Goal: Check status: Check status

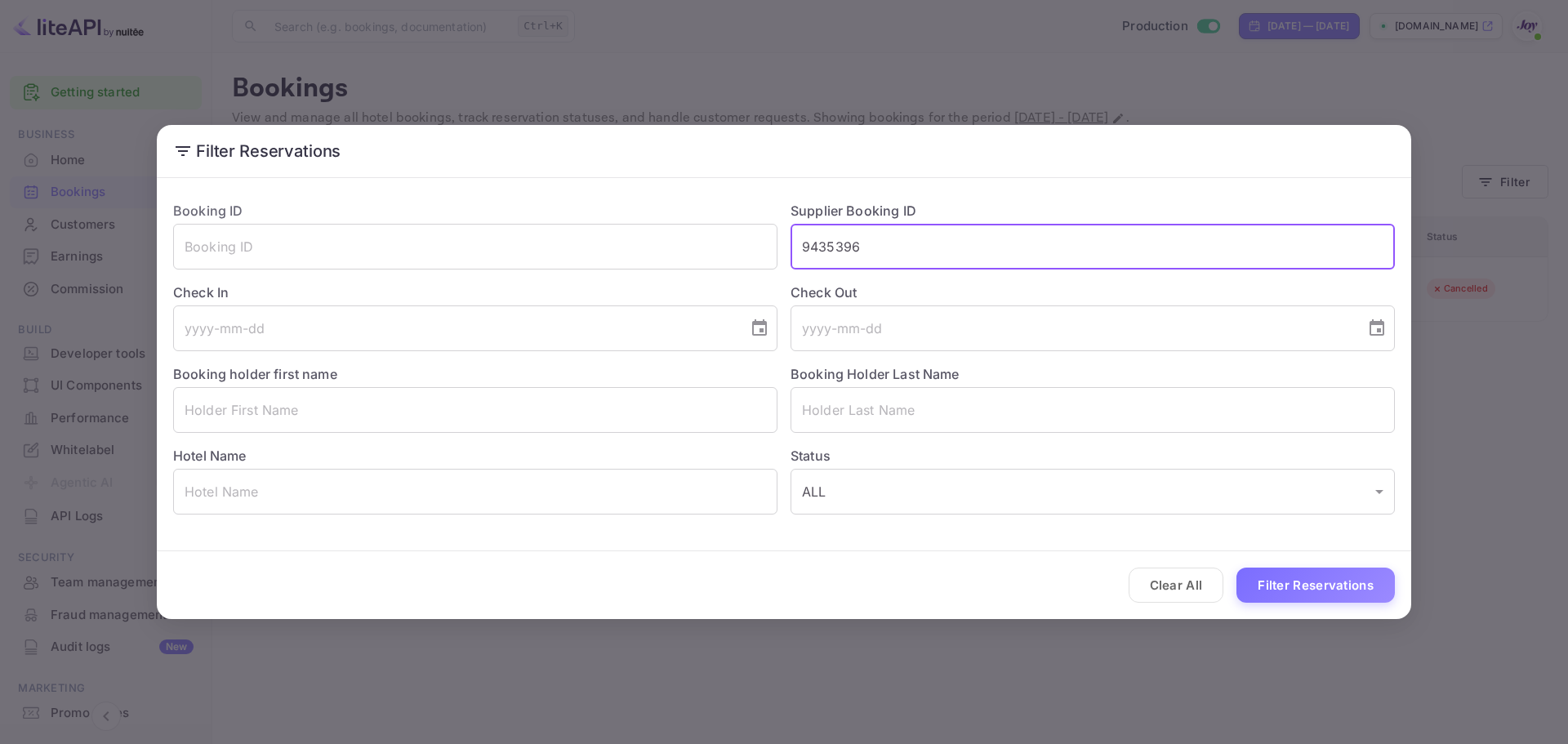
click at [891, 257] on input "9435396" at bounding box center [1093, 246] width 604 height 46
paste input "278832"
type input "9278832"
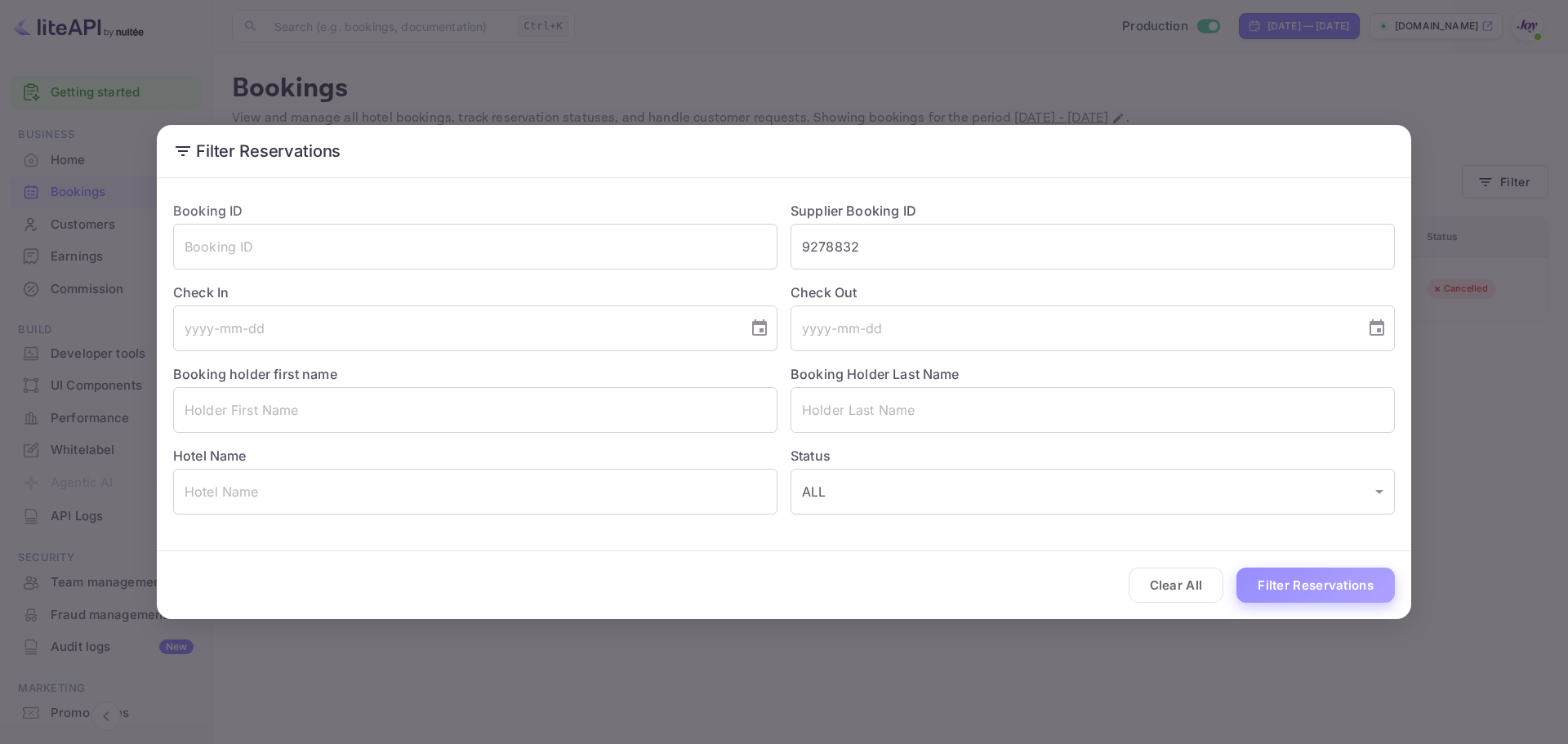
click at [1308, 585] on button "Filter Reservations" at bounding box center [1316, 585] width 159 height 35
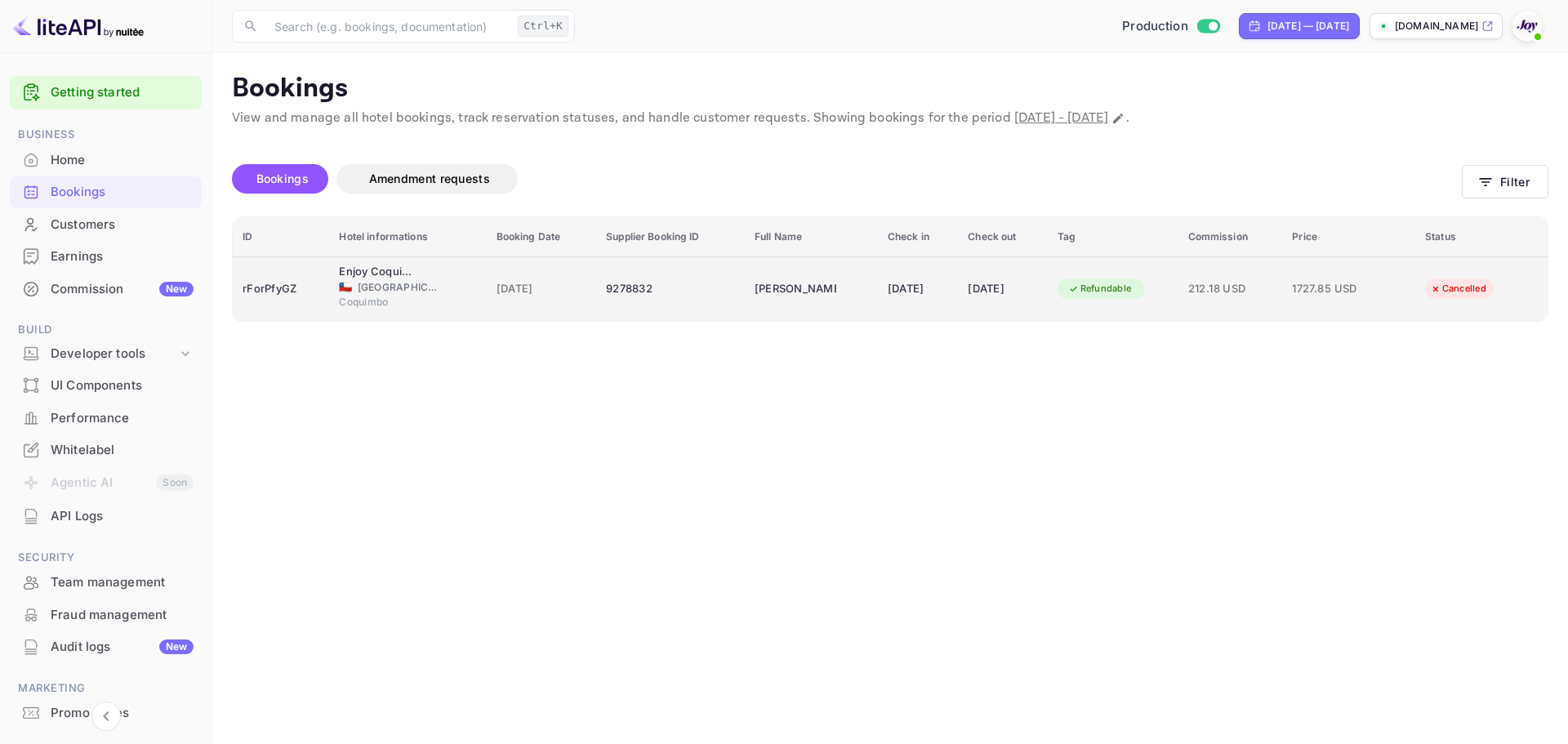
click at [1178, 294] on td "Refundable" at bounding box center [1112, 289] width 131 height 65
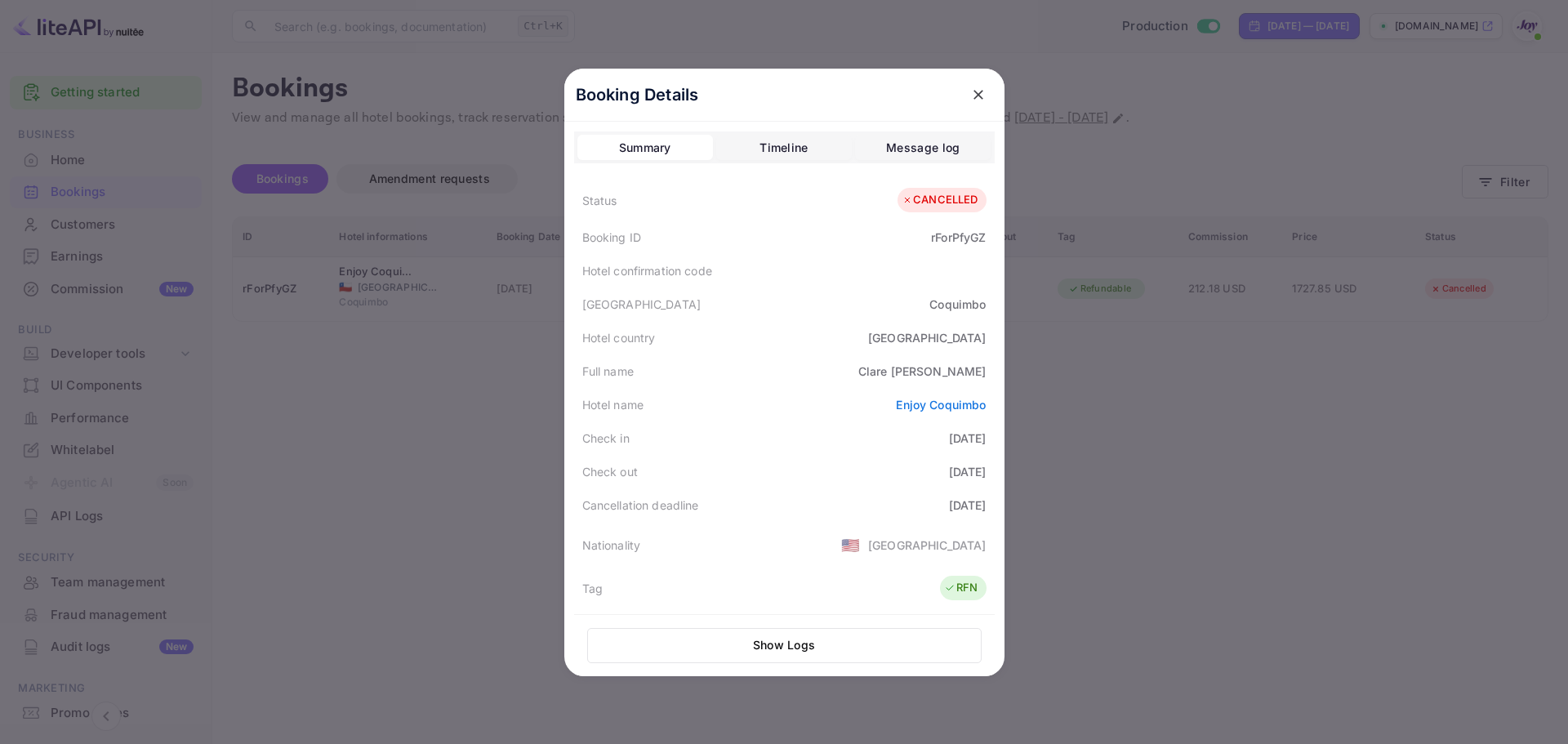
click at [428, 417] on div at bounding box center [784, 372] width 1568 height 744
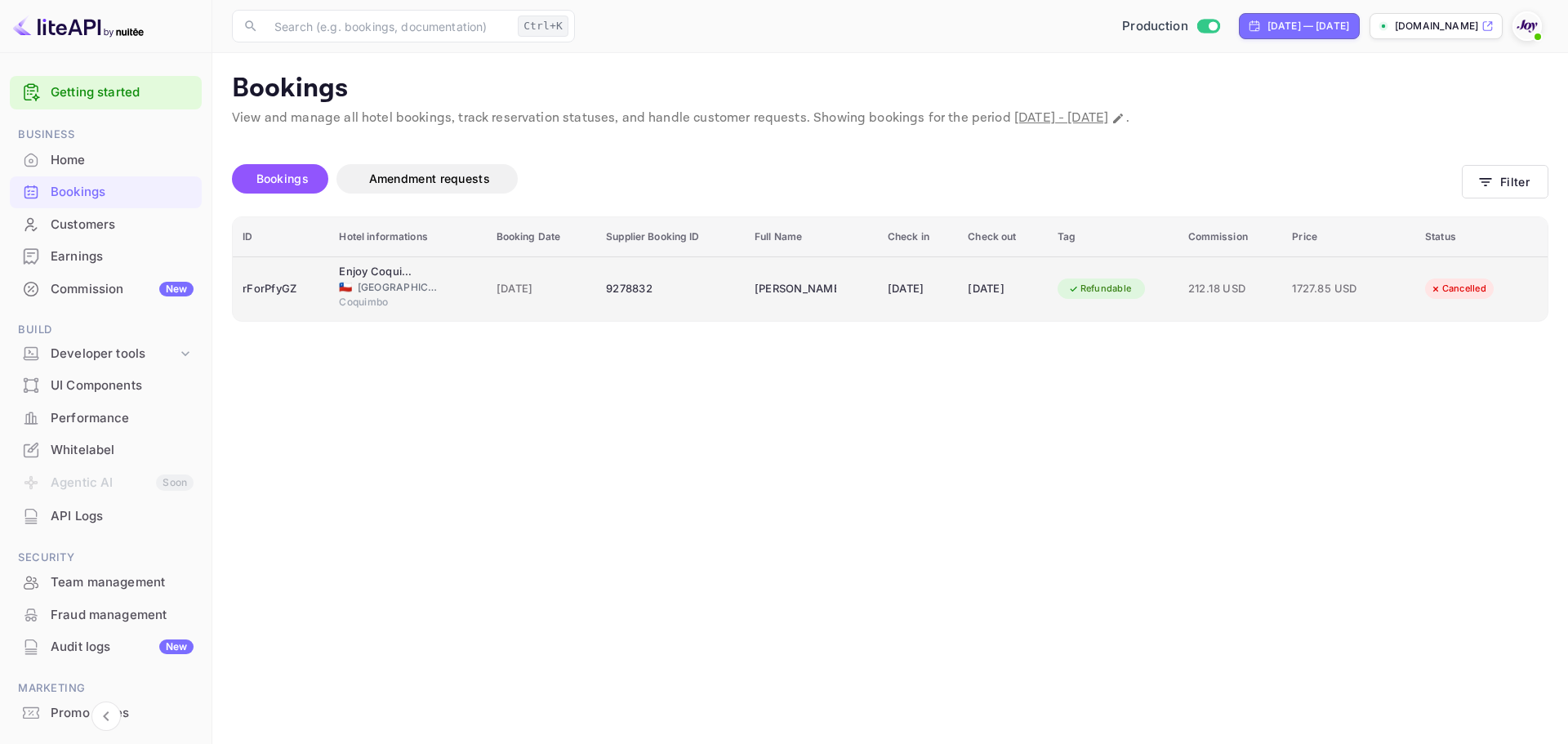
click at [1037, 302] on td "[DATE]" at bounding box center [1003, 289] width 89 height 65
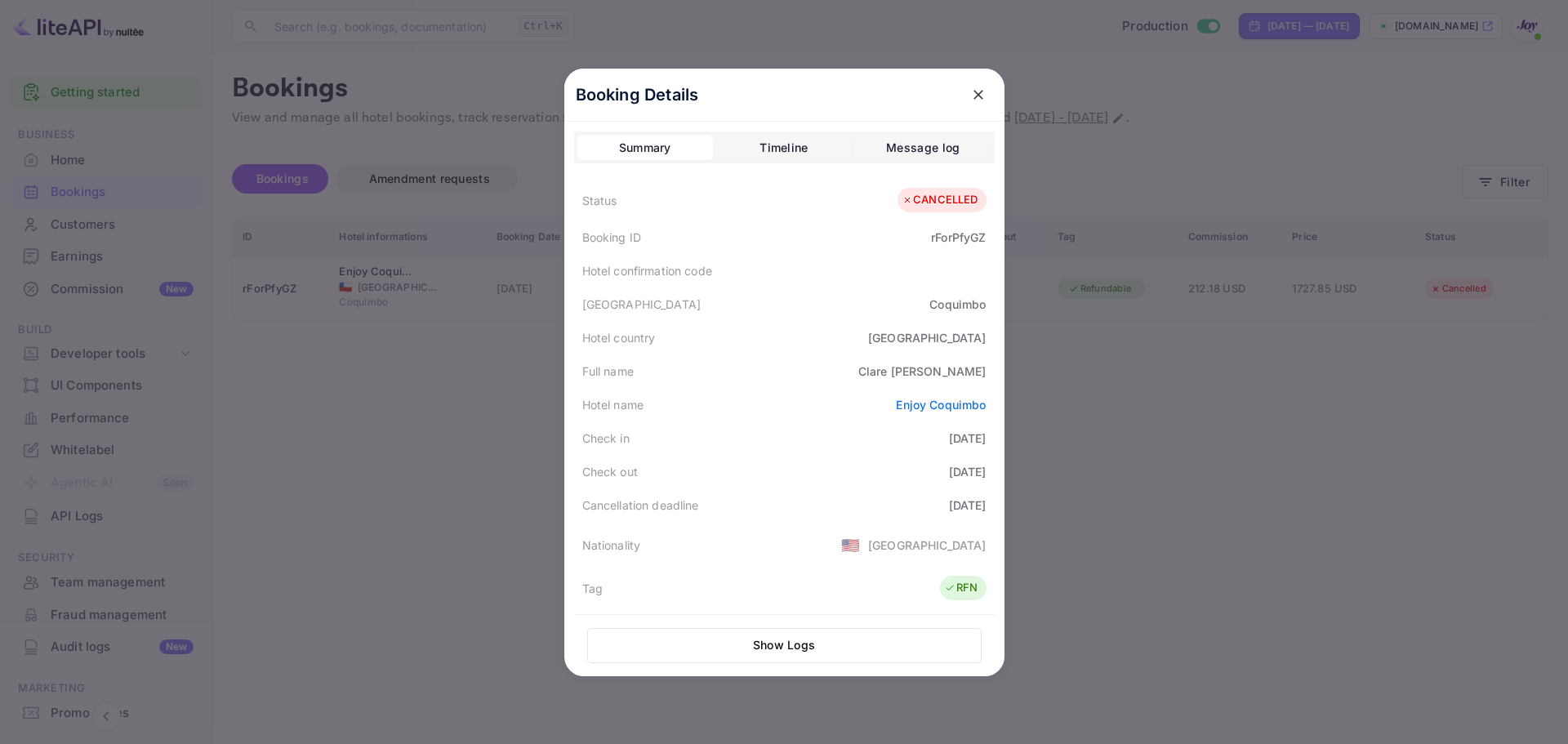
click at [349, 432] on div at bounding box center [784, 372] width 1568 height 744
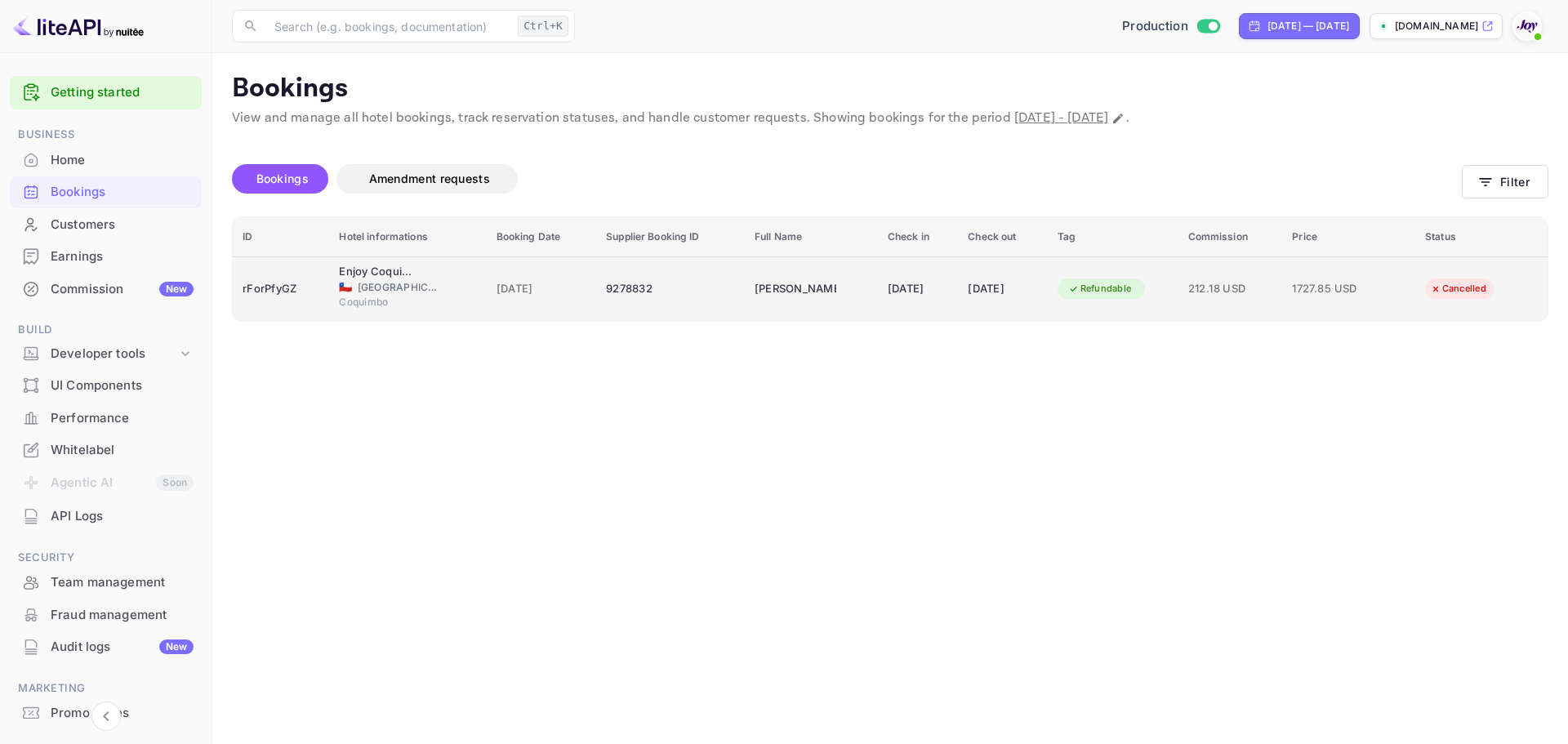
click at [607, 282] on div "9278832" at bounding box center [670, 289] width 129 height 26
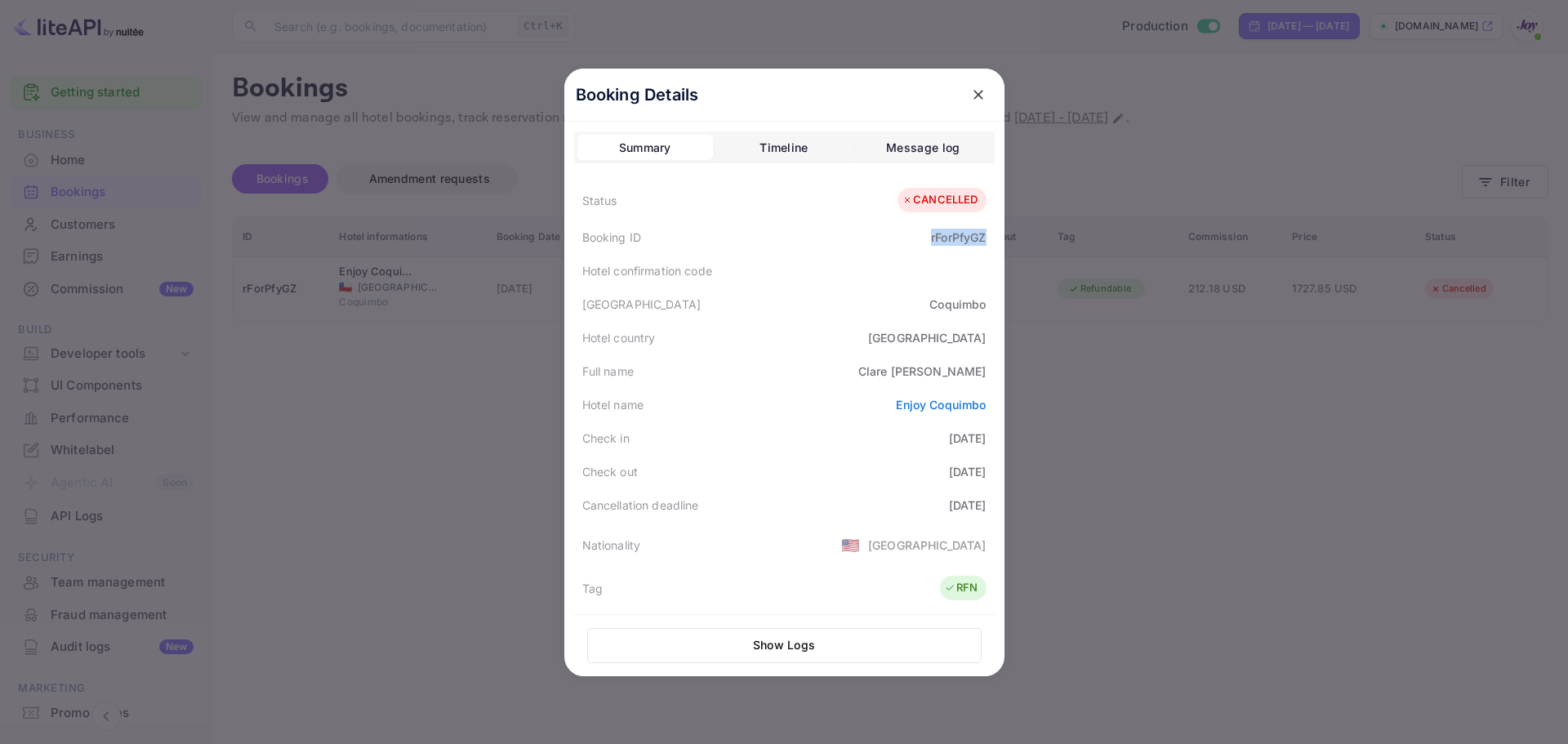
drag, startPoint x: 915, startPoint y: 233, endPoint x: 550, endPoint y: 6, distance: 429.8
click at [985, 240] on div "Booking ID rForPfyGZ" at bounding box center [784, 237] width 420 height 33
copy div "rForPfyGZ"
drag, startPoint x: 942, startPoint y: 371, endPoint x: 978, endPoint y: 374, distance: 36.1
click at [978, 374] on div "[PERSON_NAME]" at bounding box center [922, 372] width 128 height 18
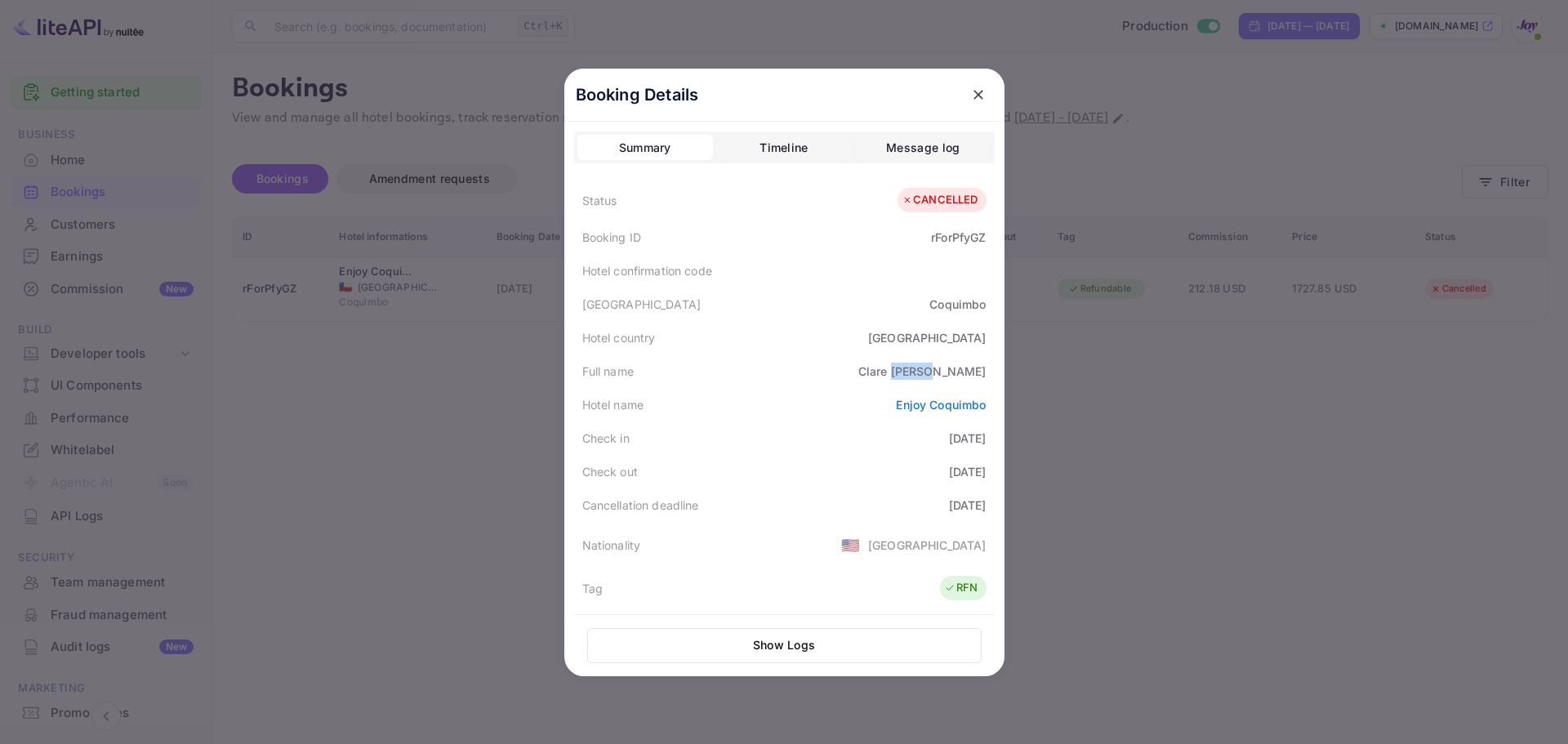
copy div "[PERSON_NAME]"
click at [1249, 308] on div at bounding box center [784, 372] width 1568 height 744
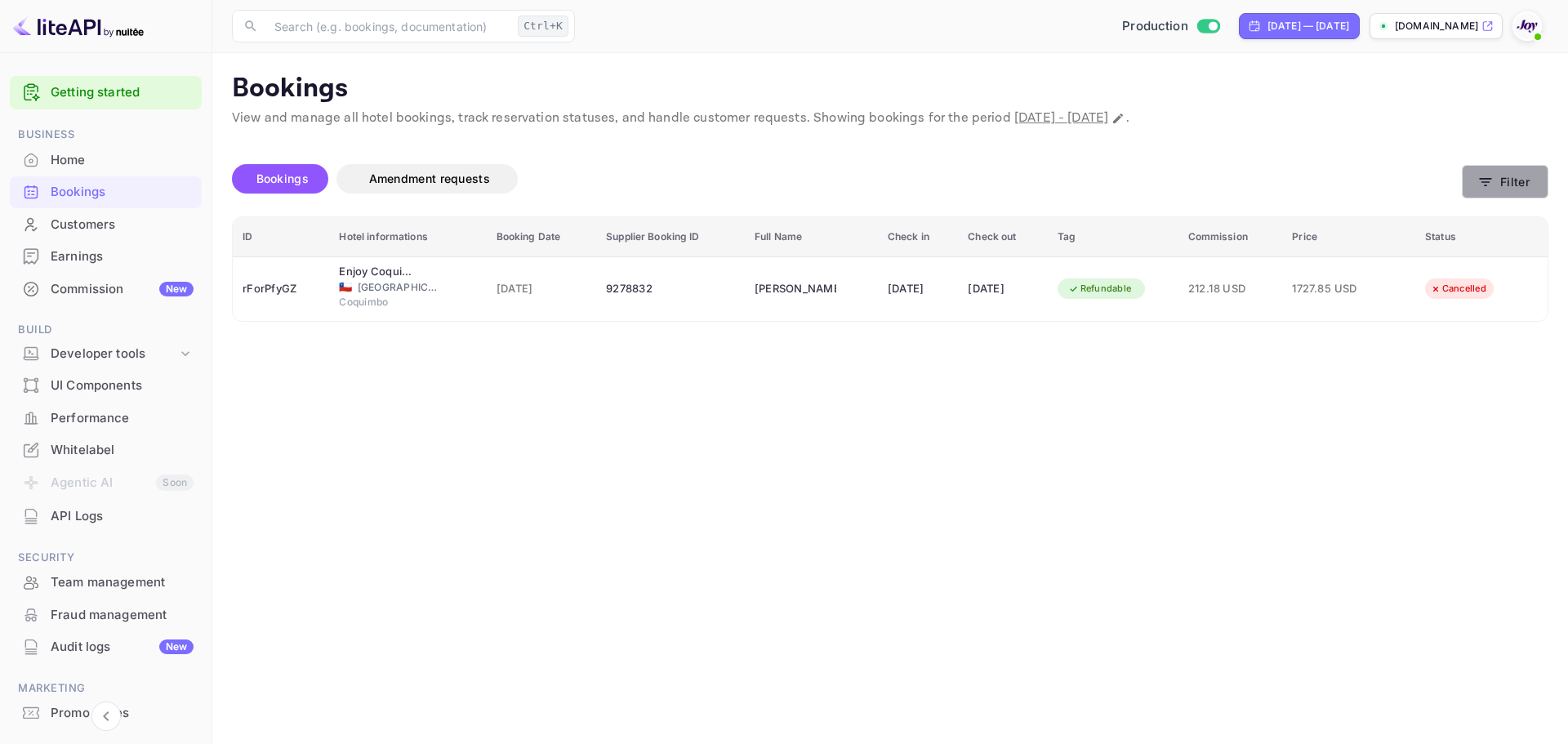
click at [1503, 181] on button "Filter" at bounding box center [1505, 181] width 87 height 33
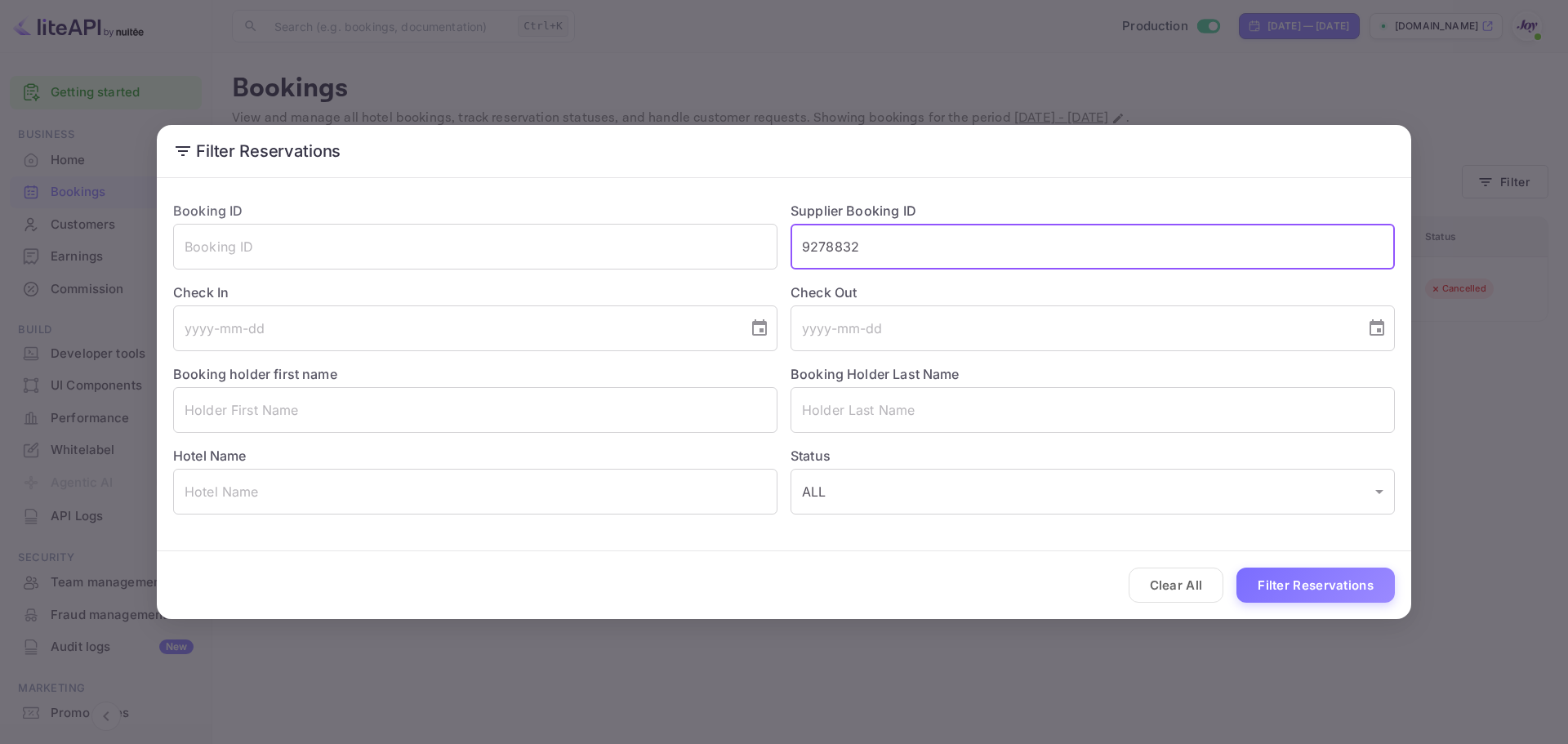
click at [931, 256] on input "9278832" at bounding box center [1093, 246] width 604 height 46
paste input "8163294"
type input "8163294"
click at [1335, 592] on button "Filter Reservations" at bounding box center [1316, 585] width 159 height 35
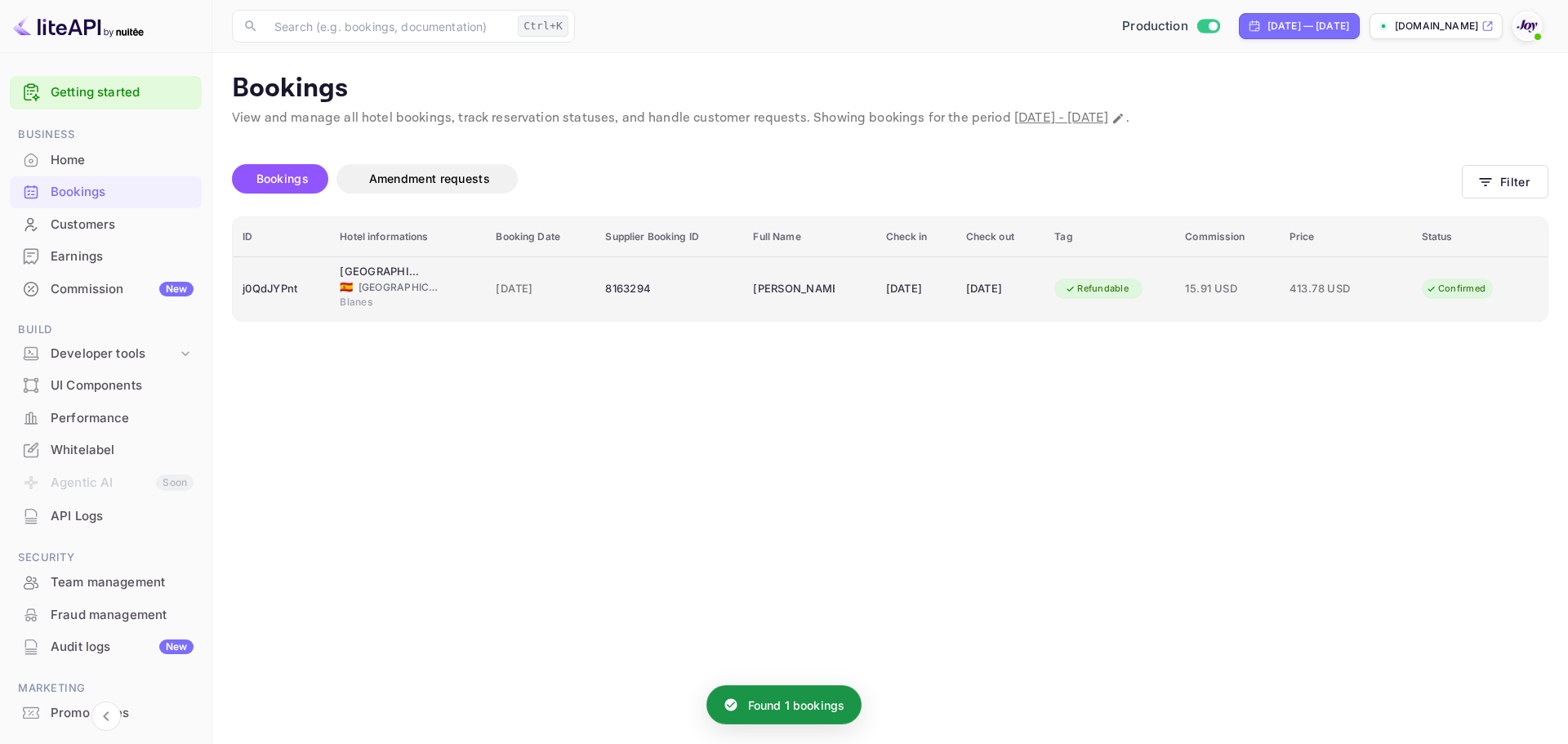
click at [985, 294] on div "[DATE]" at bounding box center [1000, 289] width 69 height 26
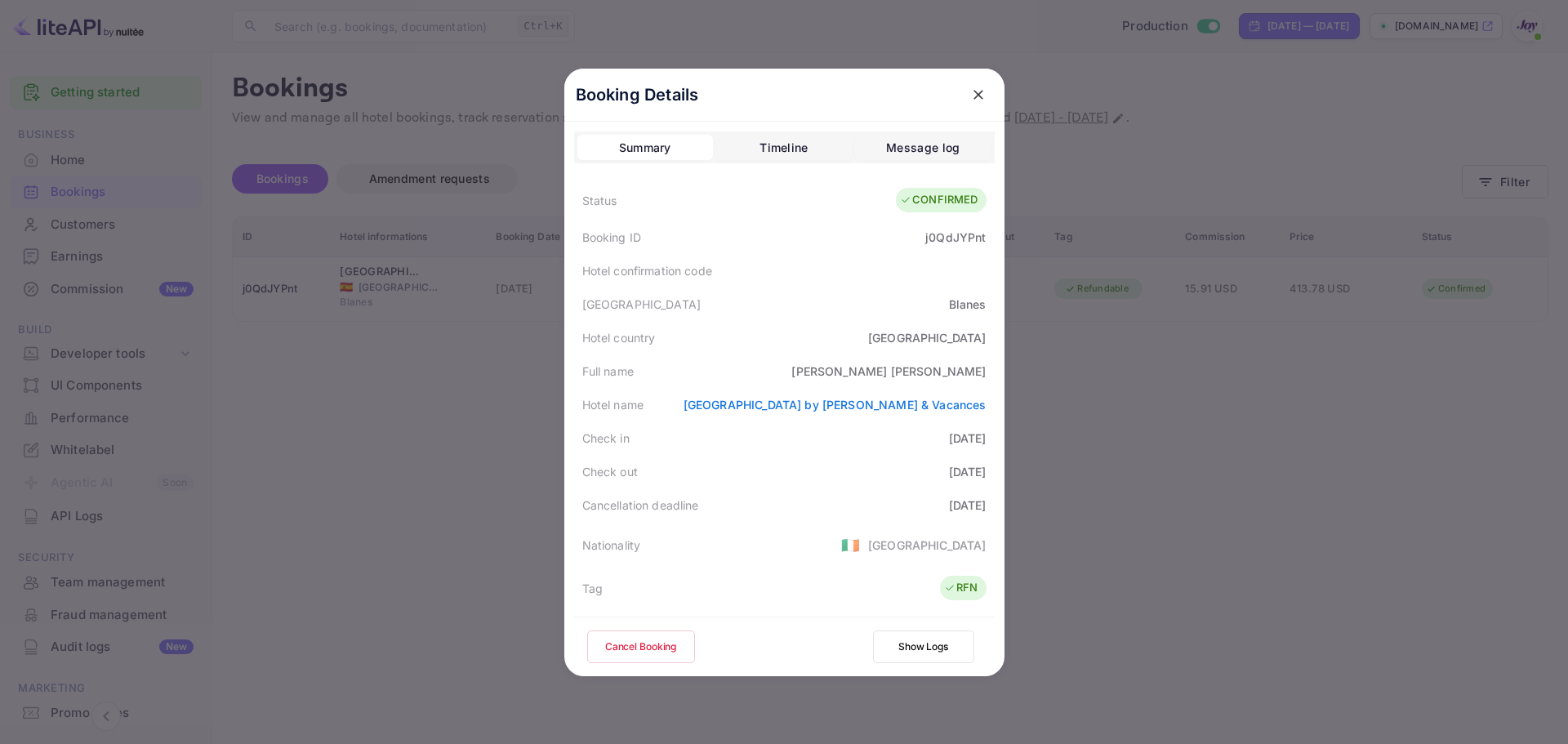
click at [235, 322] on div at bounding box center [784, 372] width 1568 height 744
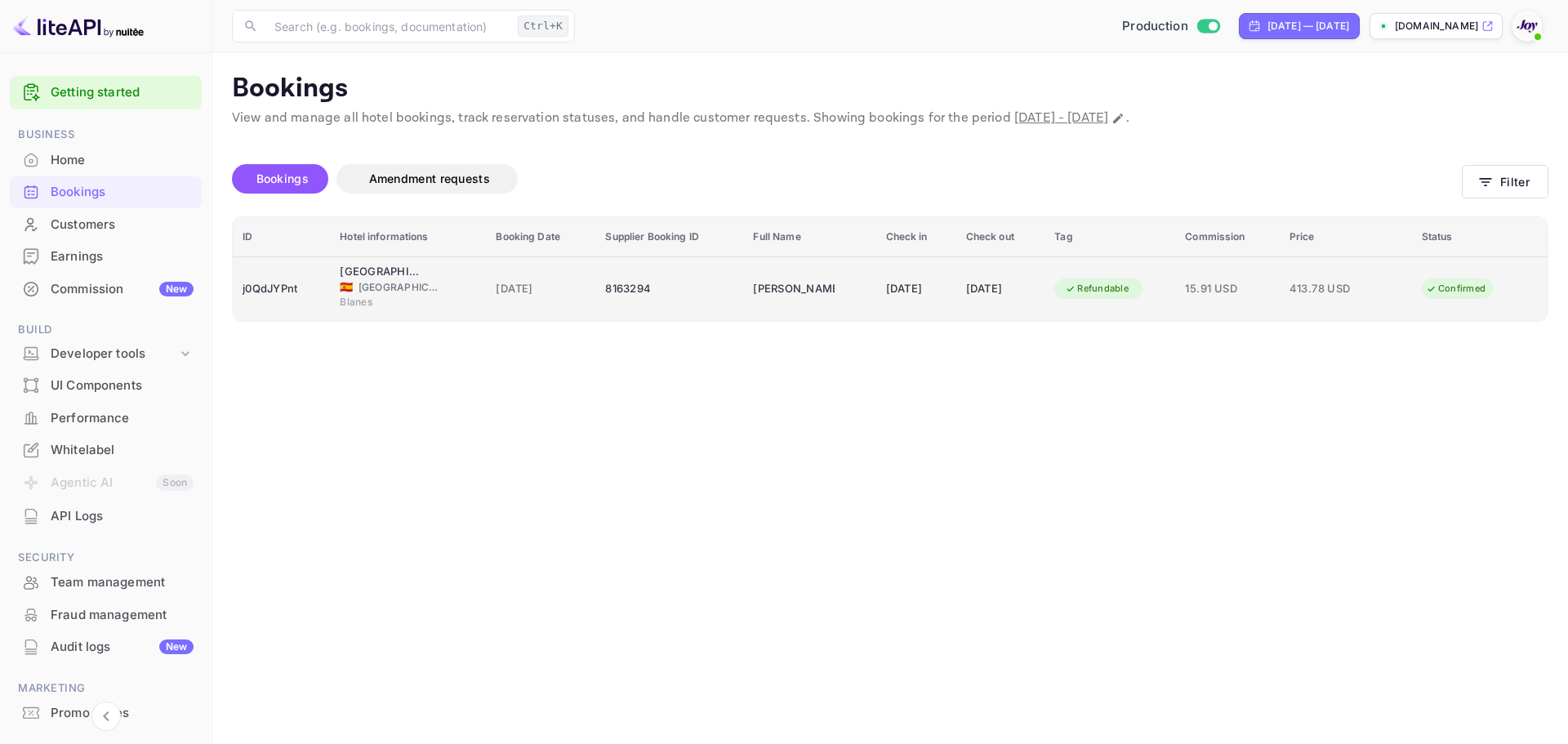
click at [943, 268] on td "[DATE]" at bounding box center [915, 289] width 80 height 65
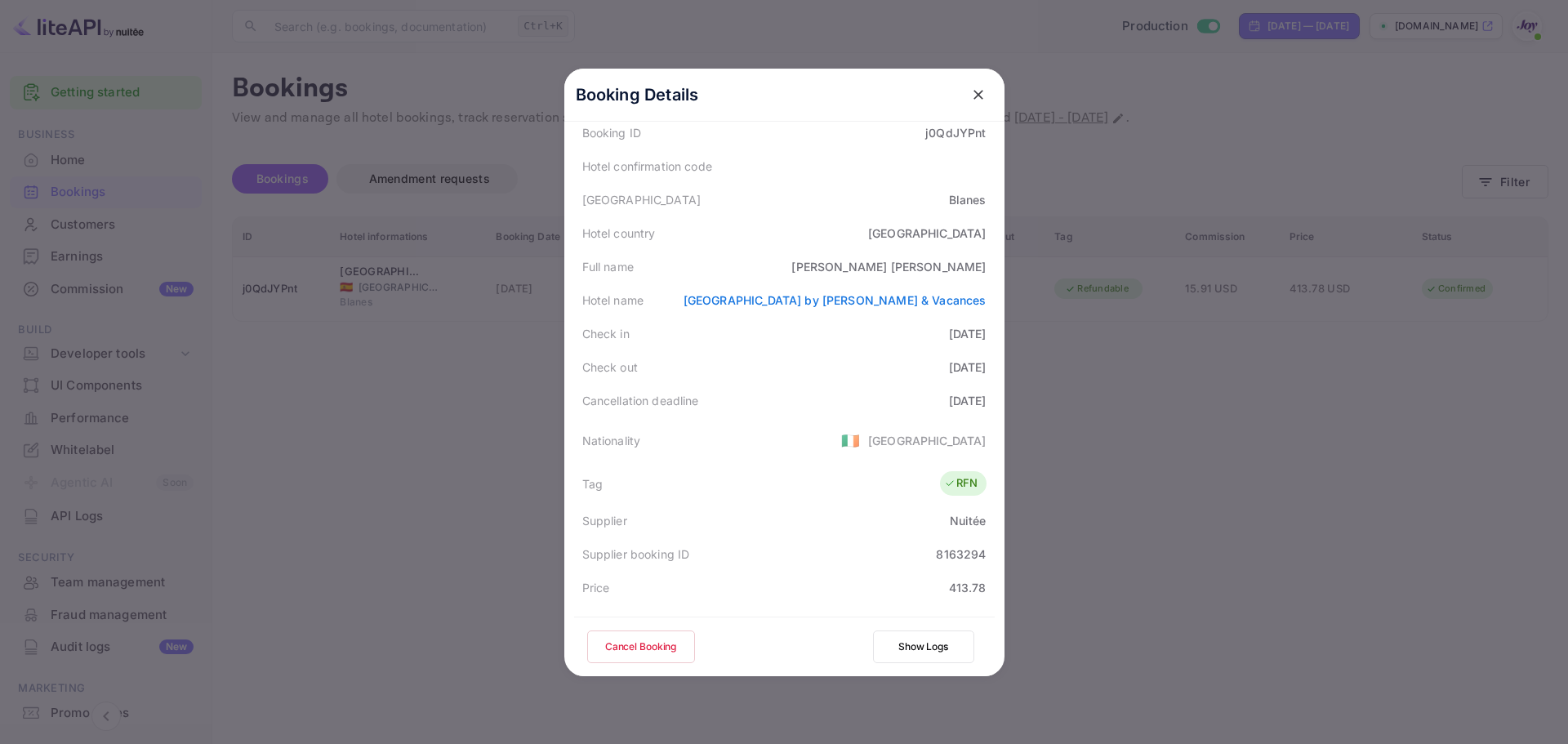
scroll to position [81, 0]
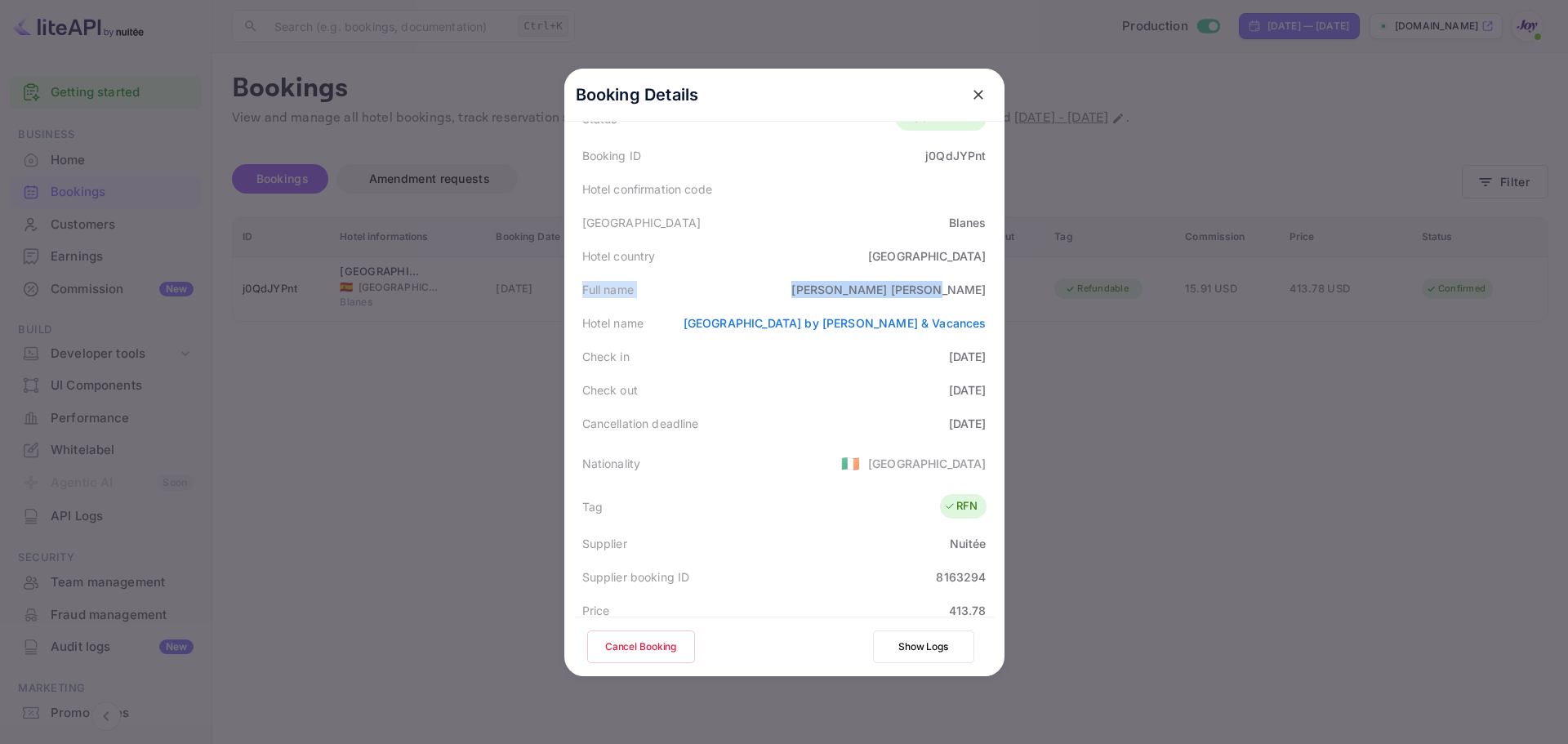
copy div "Full name [PERSON_NAME]"
drag, startPoint x: 563, startPoint y: 293, endPoint x: 999, endPoint y: 289, distance: 436.0
click at [1004, 287] on div "Booking Details Summary Timeline Message log Status CONFIRMED Booking ID j0QdJY…" at bounding box center [784, 372] width 441 height 608
drag, startPoint x: 572, startPoint y: 352, endPoint x: 995, endPoint y: 395, distance: 425.2
click at [995, 395] on div "Booking Details Summary Timeline Message log Status CONFIRMED Booking ID j0QdJY…" at bounding box center [784, 291] width 441 height 608
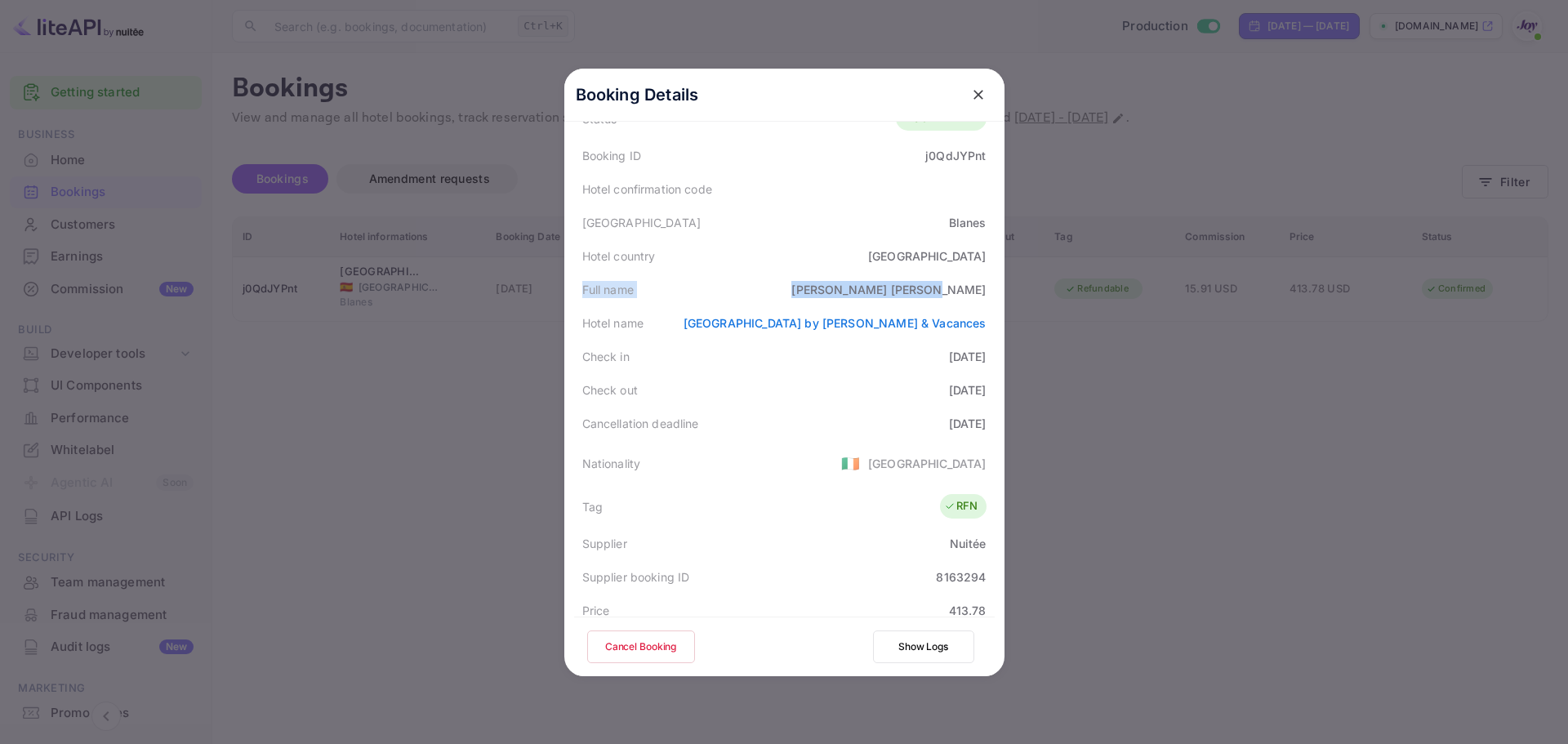
copy div "Check in [DATE] Check out [DATE]"
drag, startPoint x: 771, startPoint y: 324, endPoint x: 990, endPoint y: 323, distance: 219.0
click at [990, 323] on div "Booking Details Summary Timeline Message log Status CONFIRMED Booking ID j0QdJY…" at bounding box center [784, 291] width 441 height 608
copy link "[GEOGRAPHIC_DATA] by [PERSON_NAME] & Vacances"
click at [1378, 574] on div at bounding box center [784, 372] width 1568 height 744
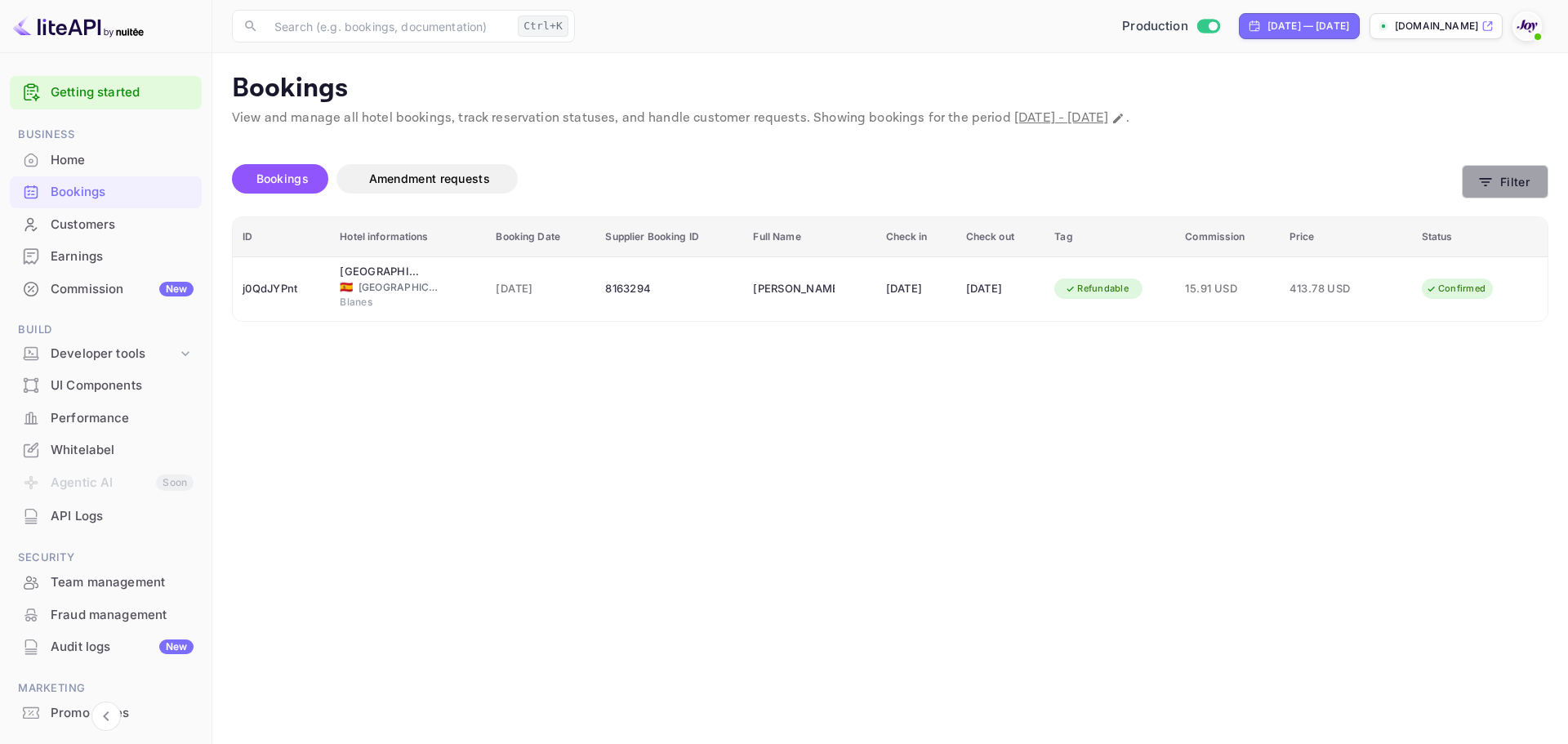
click at [1492, 188] on icon "button" at bounding box center [1486, 182] width 17 height 17
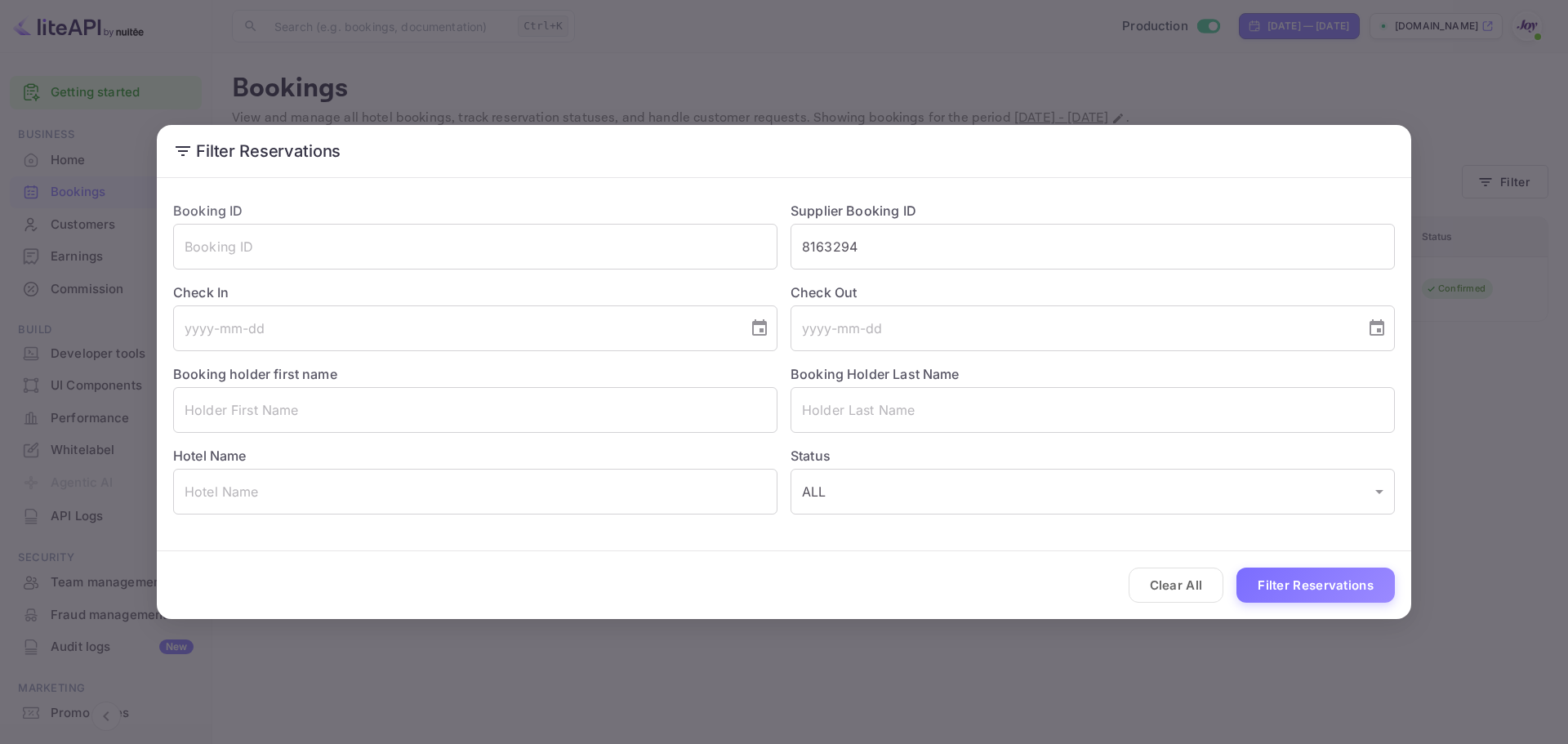
click at [878, 278] on div "Check Out ​" at bounding box center [1086, 310] width 618 height 81
click at [888, 262] on input "8163294" at bounding box center [1093, 246] width 604 height 46
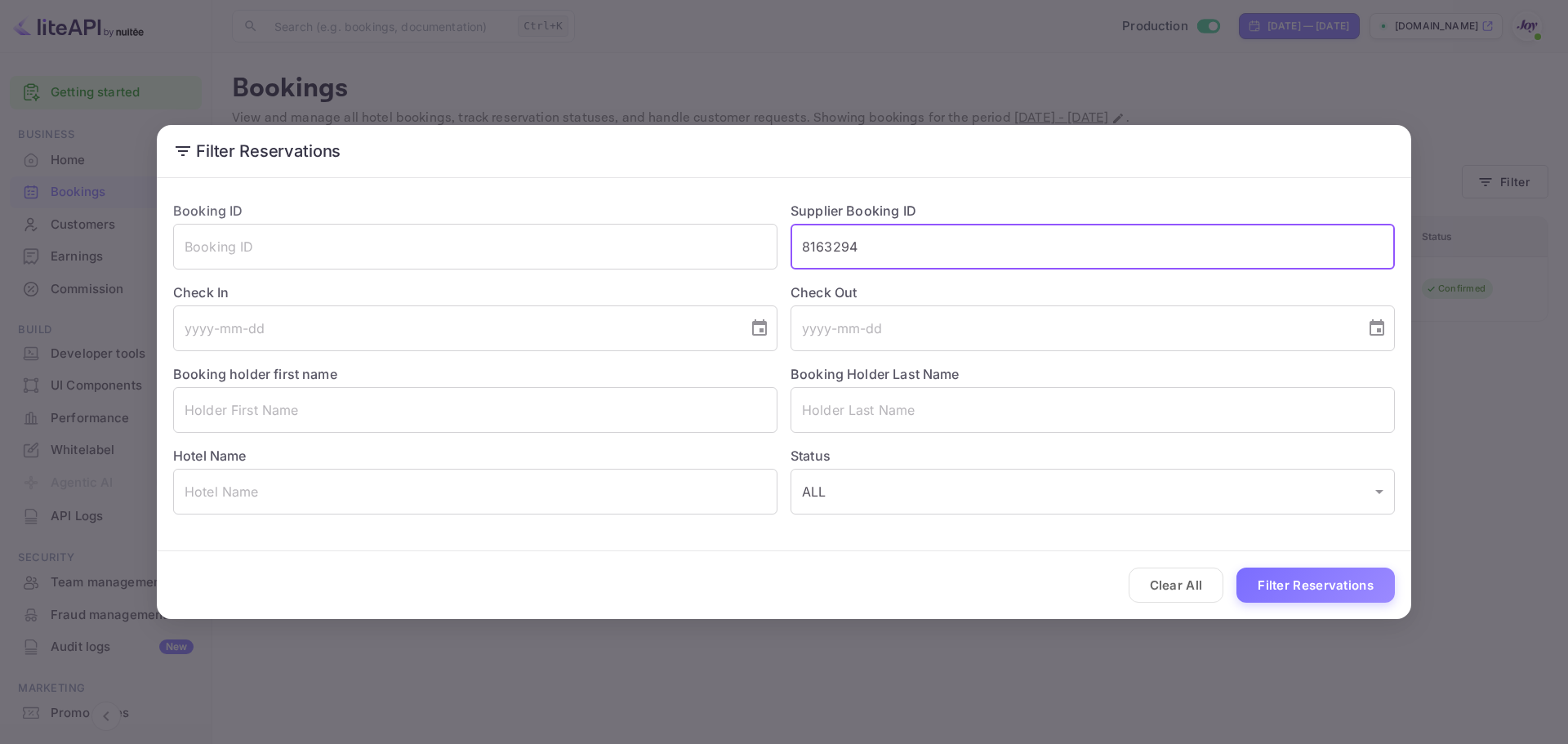
paste input "9278832"
type input "9278832"
click at [1298, 588] on button "Filter Reservations" at bounding box center [1316, 585] width 159 height 35
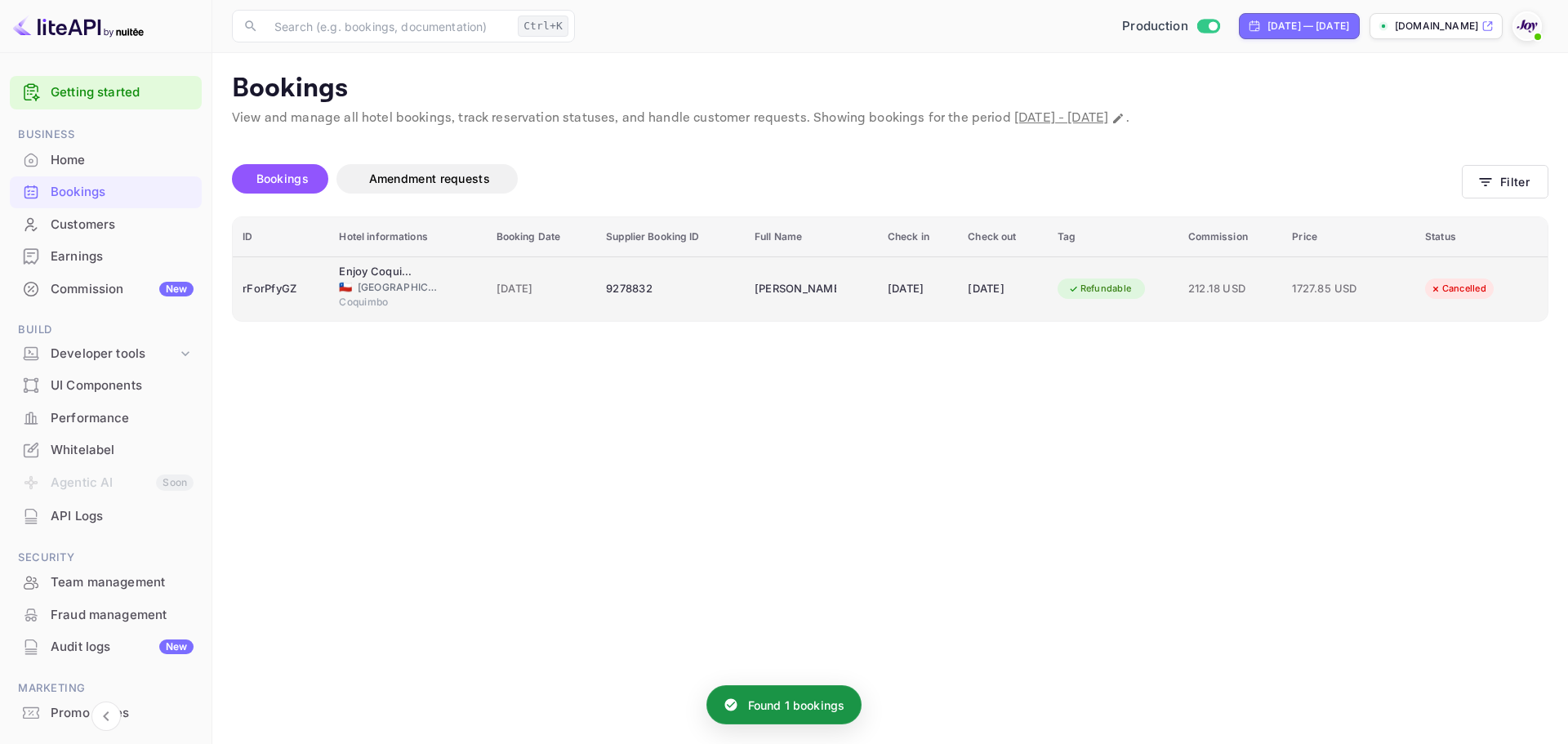
click at [878, 305] on td "[DATE]" at bounding box center [918, 289] width 81 height 65
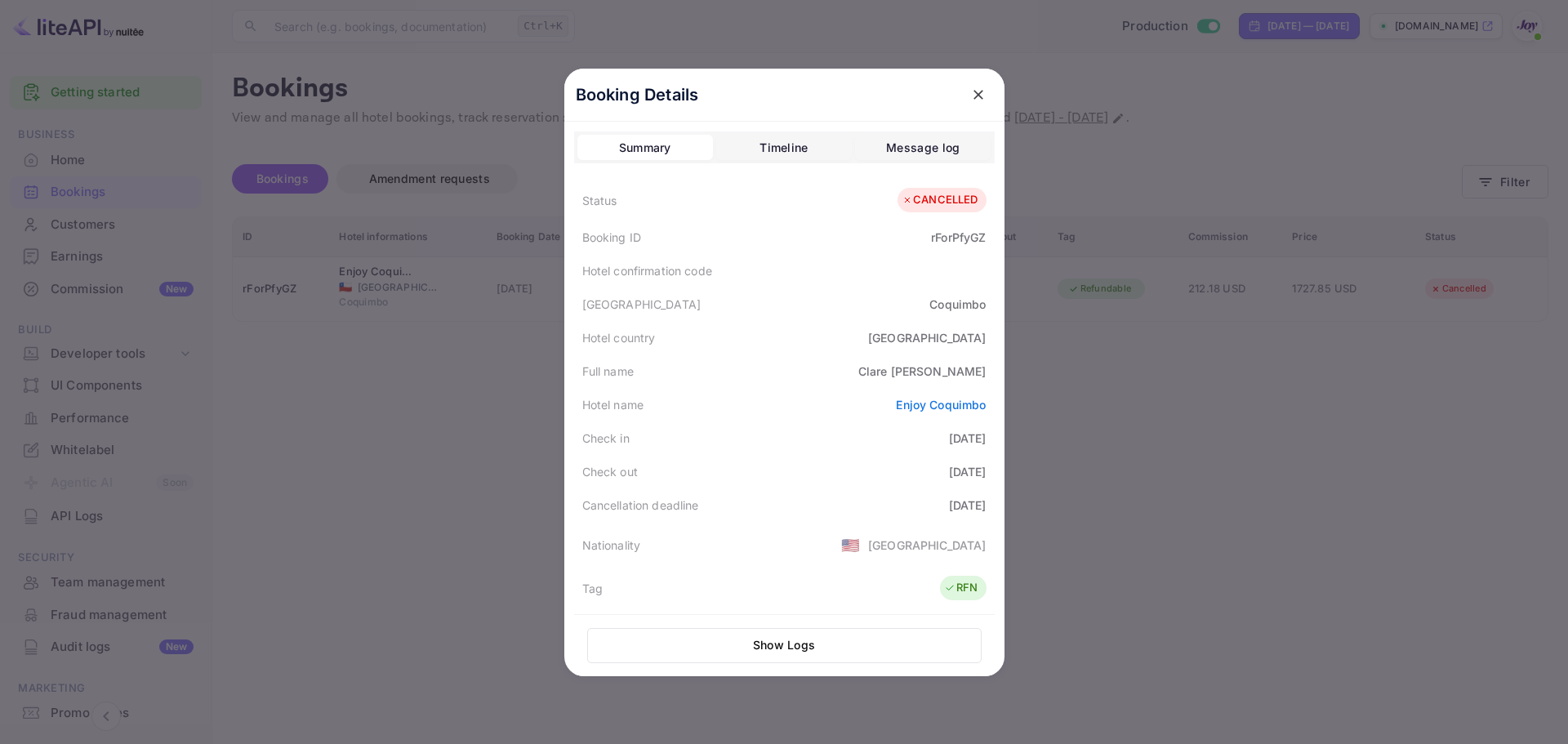
click at [943, 276] on div "Hotel confirmation code" at bounding box center [784, 271] width 420 height 33
drag, startPoint x: 907, startPoint y: 367, endPoint x: 983, endPoint y: 365, distance: 76.0
click at [983, 365] on div "Full name [PERSON_NAME]" at bounding box center [784, 372] width 420 height 33
copy div "[PERSON_NAME]"
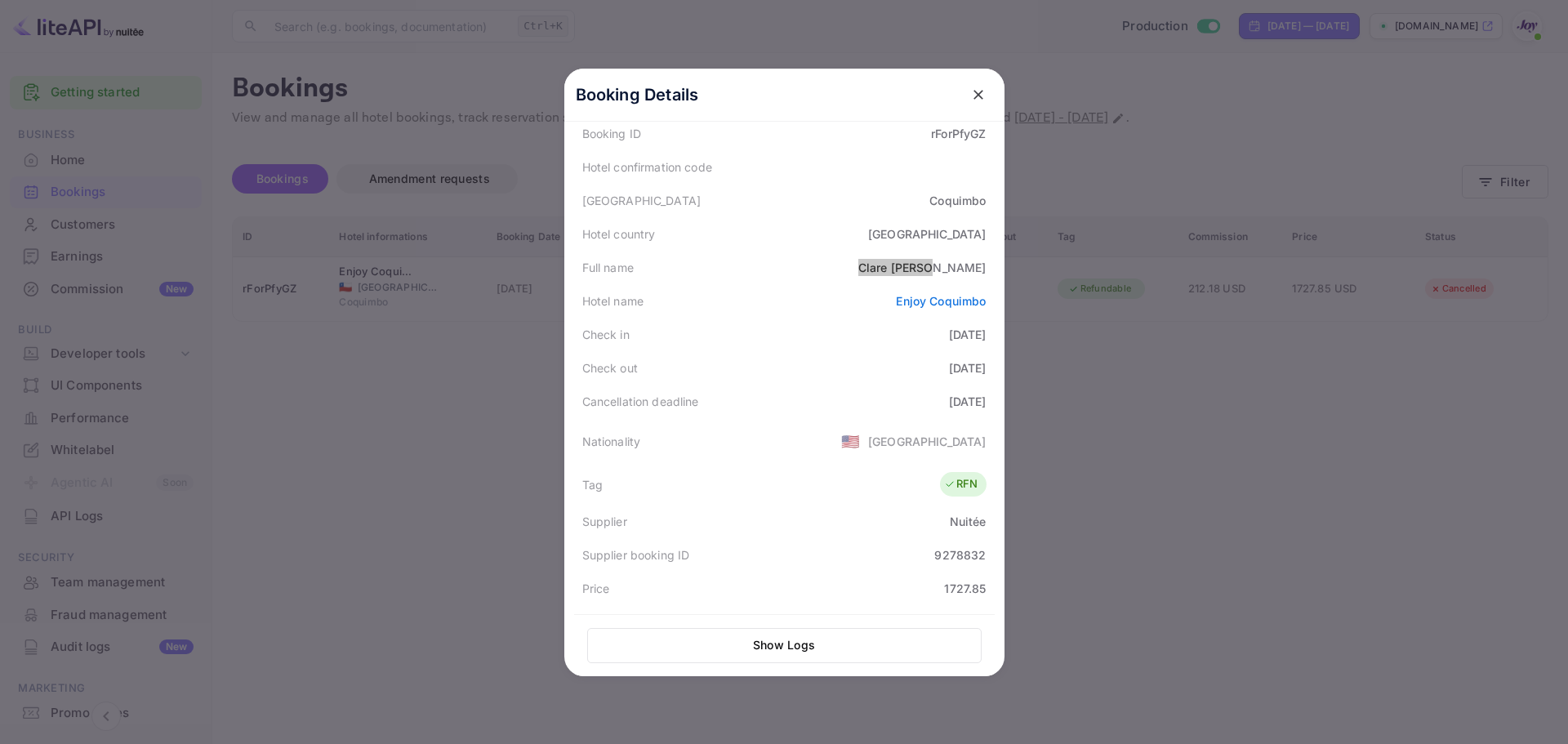
scroll to position [245, 0]
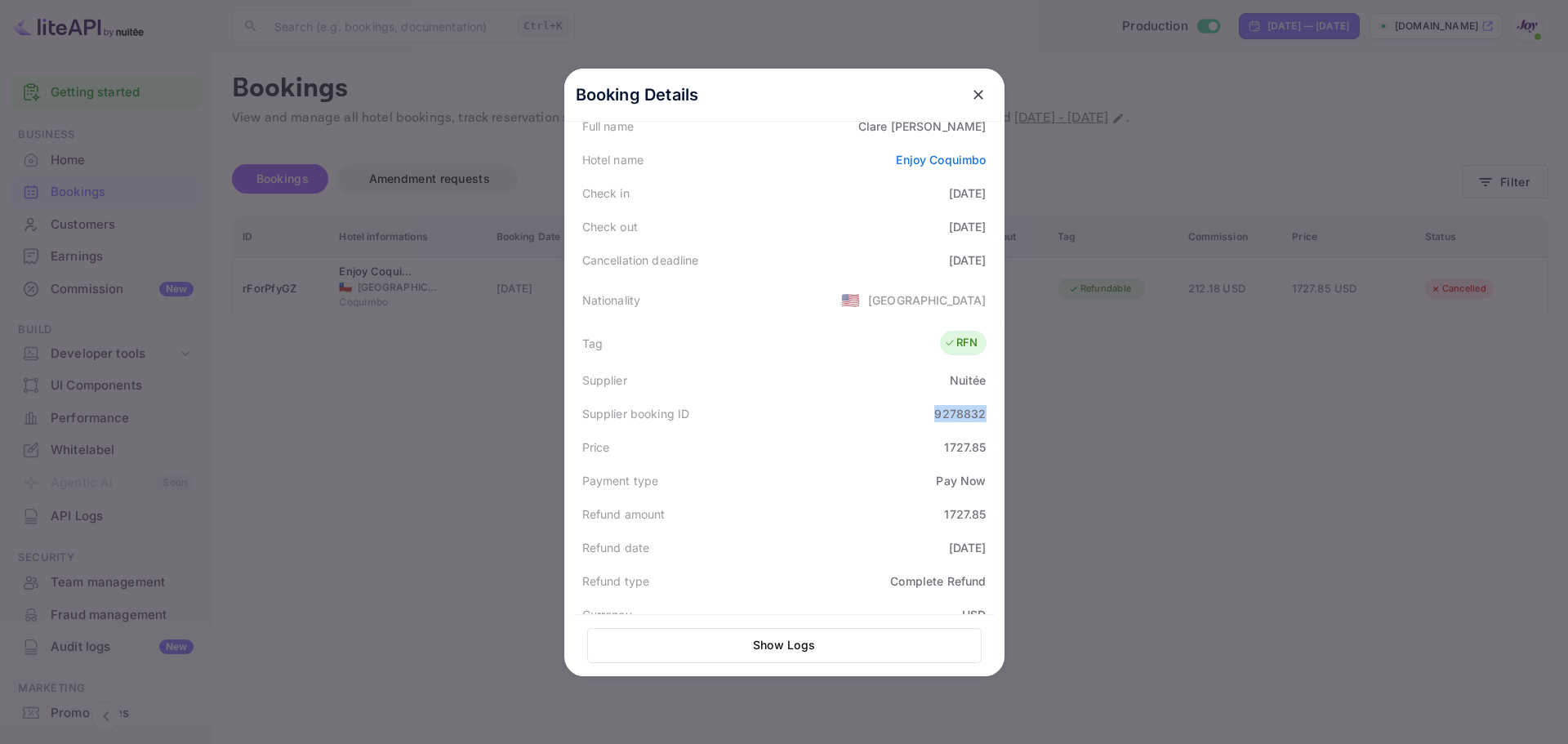
drag, startPoint x: 921, startPoint y: 409, endPoint x: 989, endPoint y: 410, distance: 68.0
click at [989, 410] on div "Booking Details Summary Timeline Message log Status CANCELLED Booking ID rForPf…" at bounding box center [784, 128] width 441 height 608
copy div "9278832"
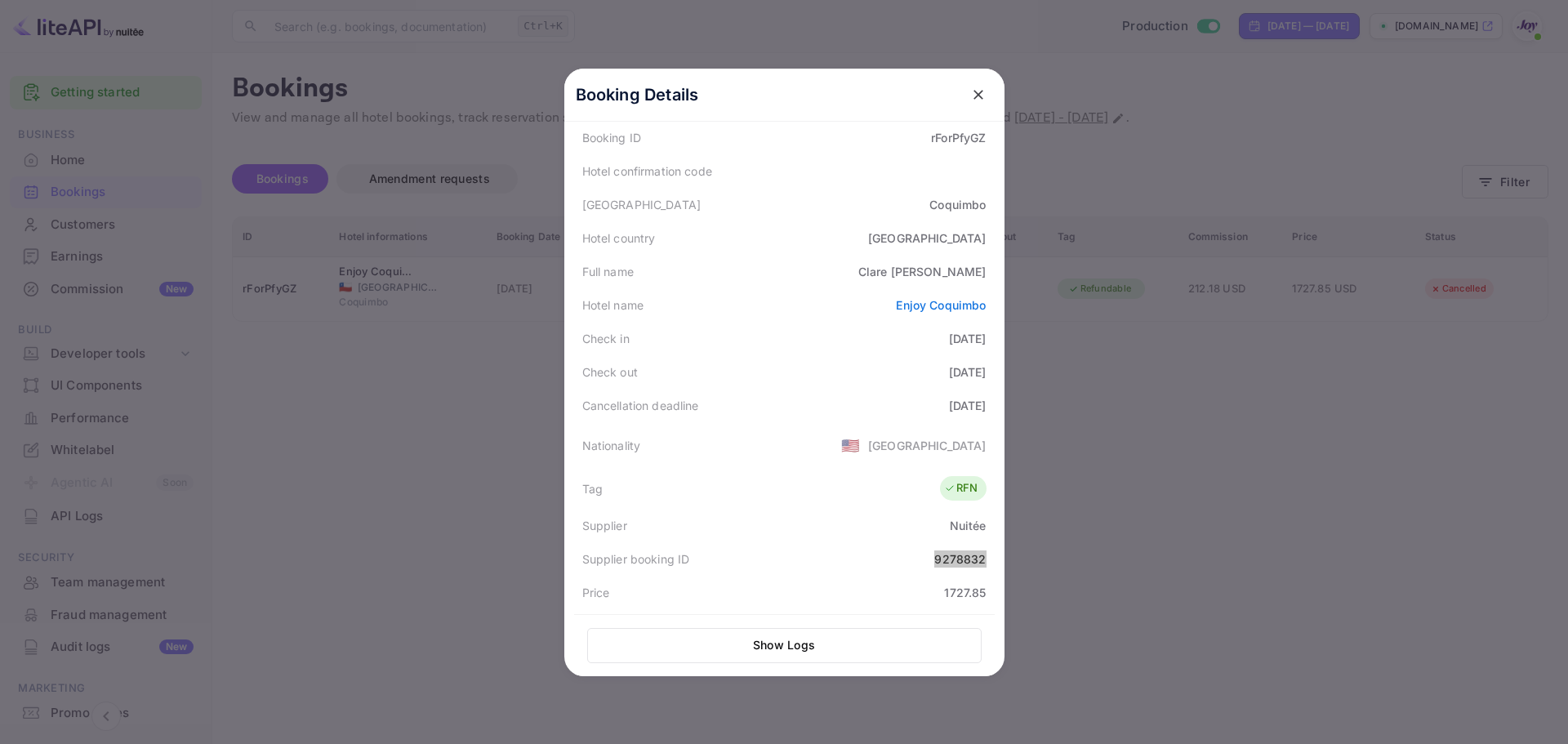
scroll to position [81, 0]
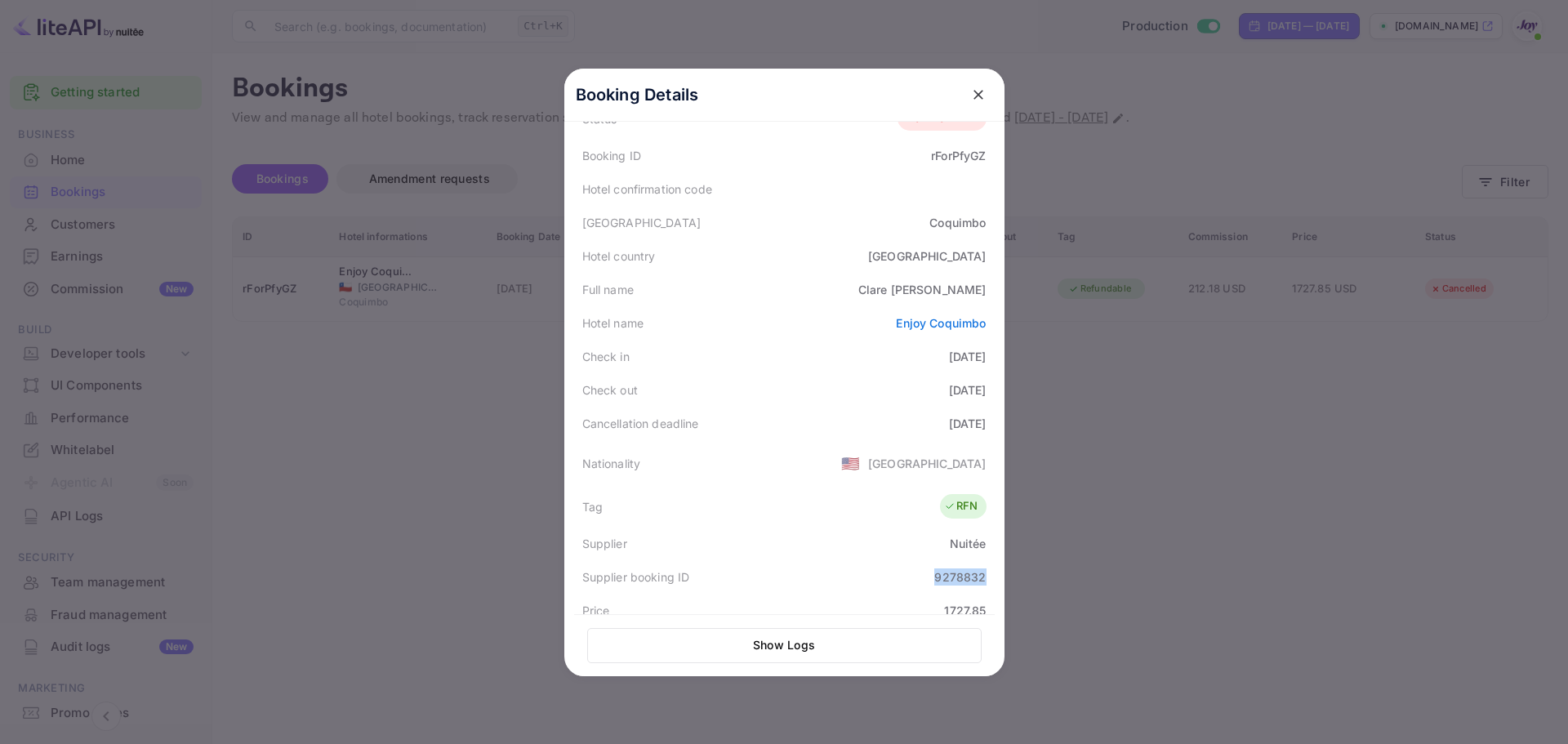
drag, startPoint x: 575, startPoint y: 357, endPoint x: 999, endPoint y: 393, distance: 425.5
click at [999, 393] on div "Booking Details Summary Timeline Message log Status CANCELLED Booking ID rForPf…" at bounding box center [784, 372] width 441 height 608
copy div "Check in [DATE] Check out [DATE]"
